Goal: Book appointment/travel/reservation

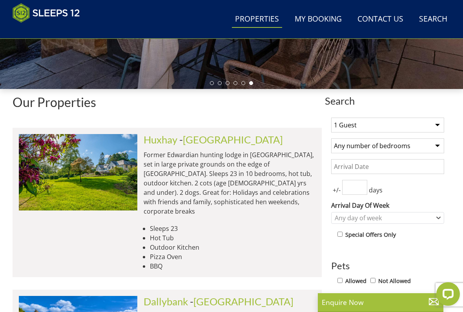
scroll to position [230, 0]
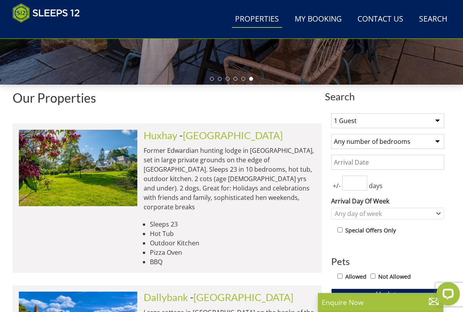
click at [442, 121] on select "1 Guest 2 Guests 3 Guests 4 Guests 5 Guests 6 Guests 7 Guests 8 Guests 9 Guests…" at bounding box center [387, 121] width 113 height 15
select select "12"
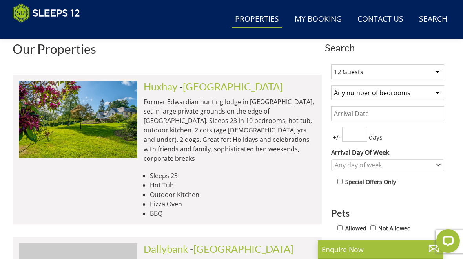
scroll to position [279, 0]
click at [351, 115] on input "Date" at bounding box center [387, 113] width 113 height 15
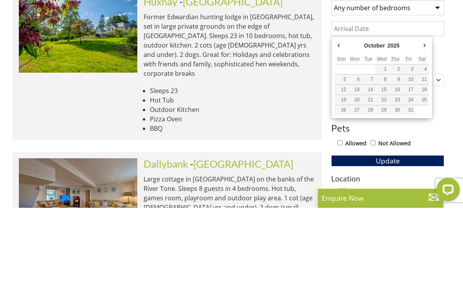
type input "[DATE]"
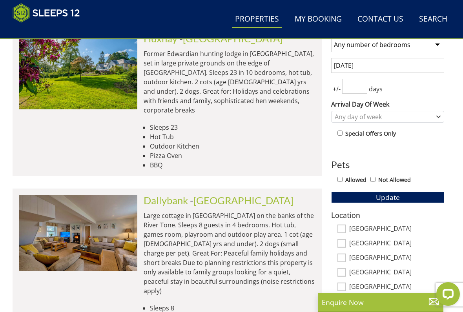
scroll to position [327, 0]
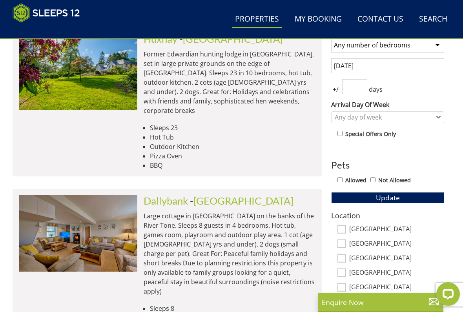
click at [363, 88] on input "number" at bounding box center [354, 86] width 25 height 15
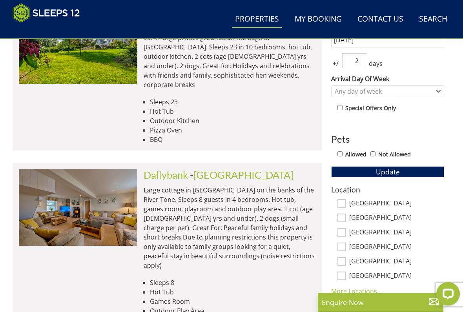
scroll to position [353, 0]
type input "2"
click at [387, 174] on span "Update" at bounding box center [388, 171] width 24 height 9
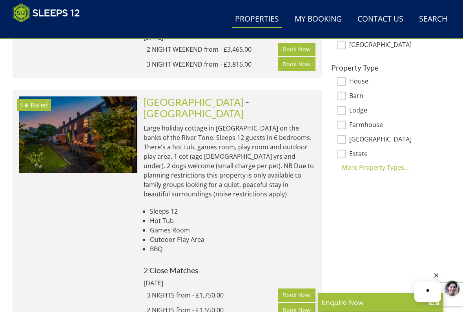
scroll to position [571, 0]
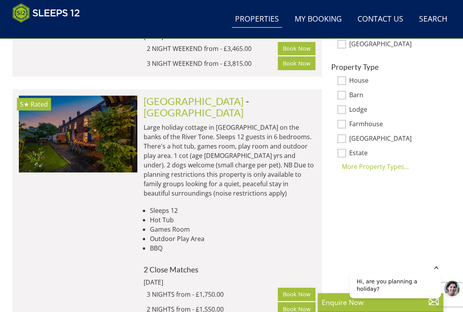
click at [437, 258] on icon "Hide greeting" at bounding box center [436, 267] width 9 height 9
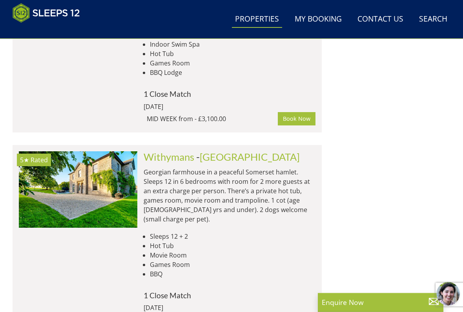
scroll to position [983, 0]
click at [90, 152] on img at bounding box center [78, 190] width 119 height 77
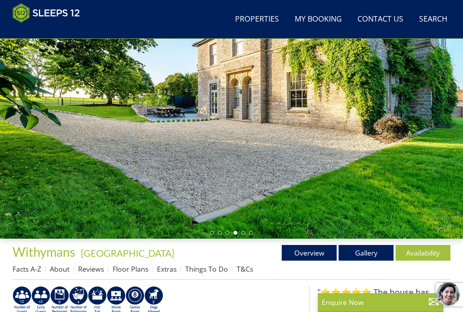
click at [371, 253] on link "Gallery" at bounding box center [366, 253] width 55 height 16
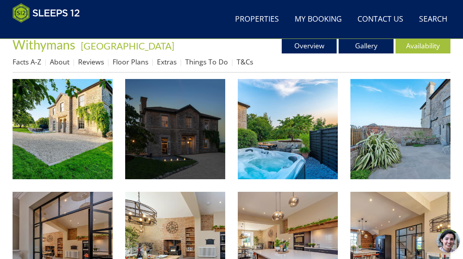
click at [79, 141] on img at bounding box center [63, 129] width 100 height 100
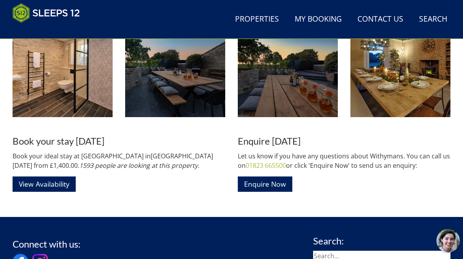
scroll to position [1041, 0]
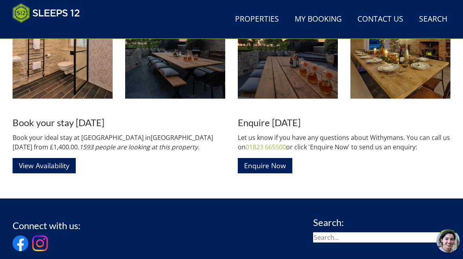
click at [62, 165] on link "View Availability" at bounding box center [44, 165] width 63 height 15
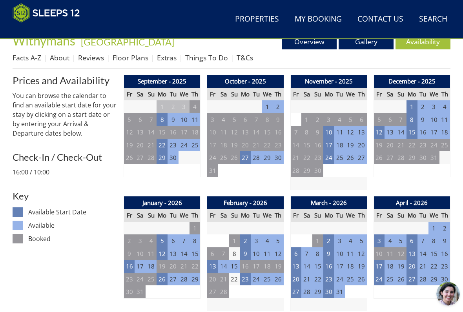
scroll to position [288, 0]
click at [247, 159] on td "27" at bounding box center [245, 158] width 11 height 13
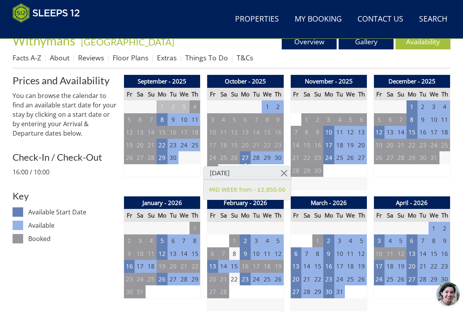
click at [285, 173] on link at bounding box center [284, 173] width 14 height 14
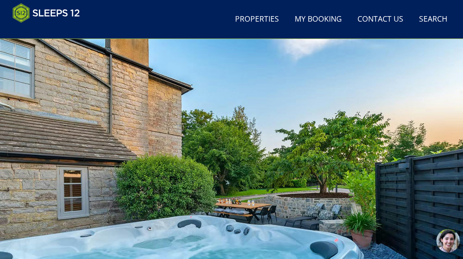
scroll to position [0, 0]
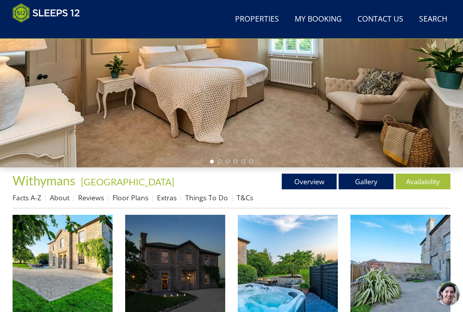
scroll to position [148, 0]
click at [320, 181] on link "Overview" at bounding box center [309, 182] width 55 height 16
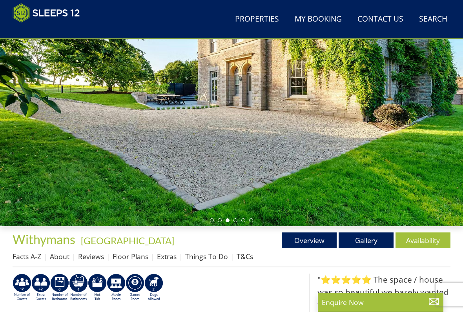
scroll to position [89, 0]
click at [364, 243] on link "Gallery" at bounding box center [366, 241] width 55 height 16
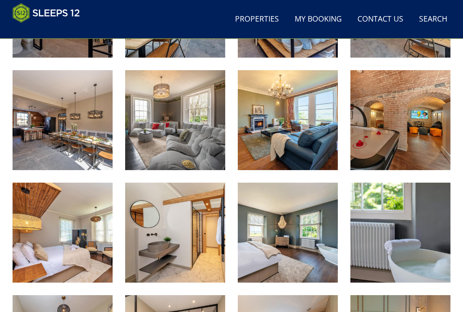
scroll to position [518, 0]
click at [412, 138] on img at bounding box center [401, 120] width 100 height 100
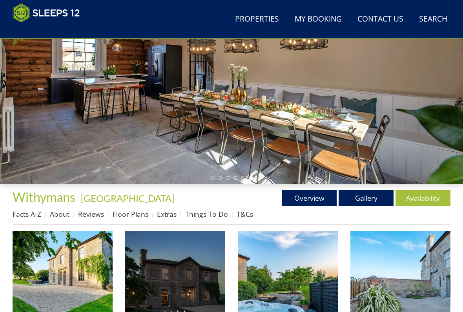
scroll to position [132, 0]
click at [426, 203] on link "Availability" at bounding box center [423, 198] width 55 height 16
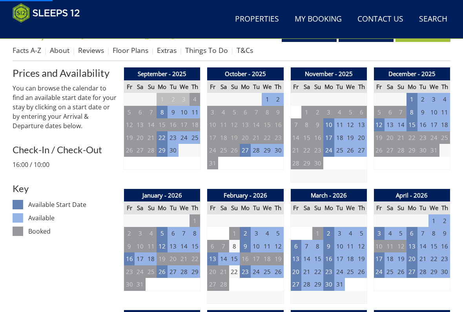
scroll to position [296, 0]
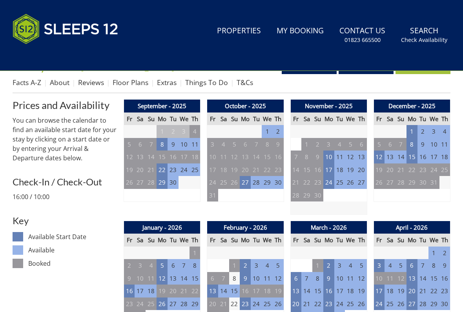
click at [247, 153] on td "13" at bounding box center [245, 157] width 11 height 13
click at [255, 183] on td "28" at bounding box center [256, 182] width 11 height 13
click at [247, 186] on td "27" at bounding box center [245, 182] width 11 height 13
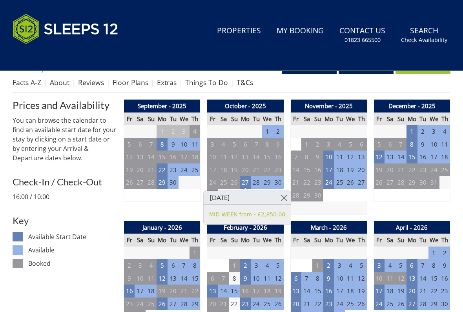
click at [286, 194] on link at bounding box center [284, 198] width 14 height 14
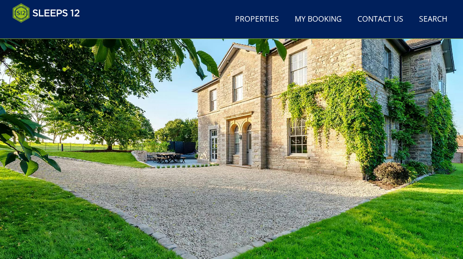
scroll to position [0, 0]
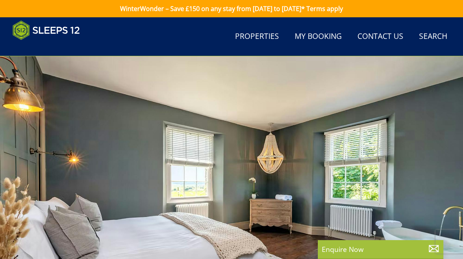
scroll to position [77, 0]
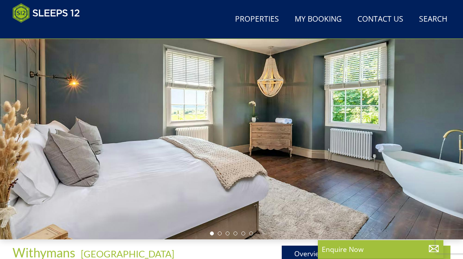
select select "12"
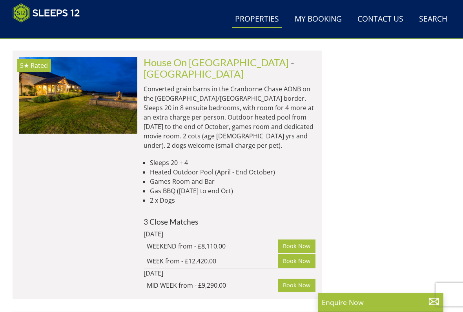
scroll to position [4539, 0]
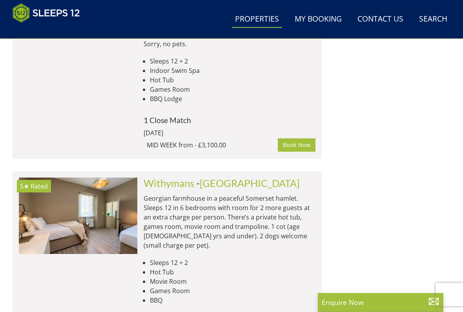
scroll to position [957, 0]
